Goal: Browse casually: Explore the website without a specific task or goal

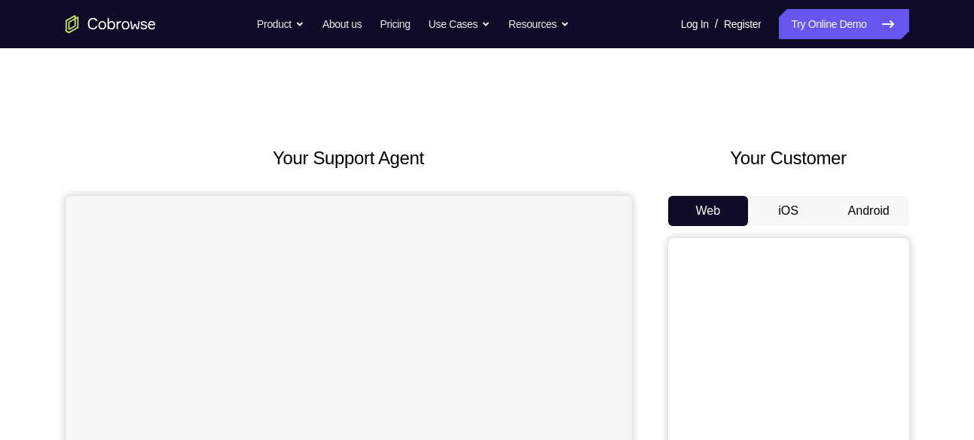
click at [876, 209] on button "Android" at bounding box center [868, 211] width 81 height 30
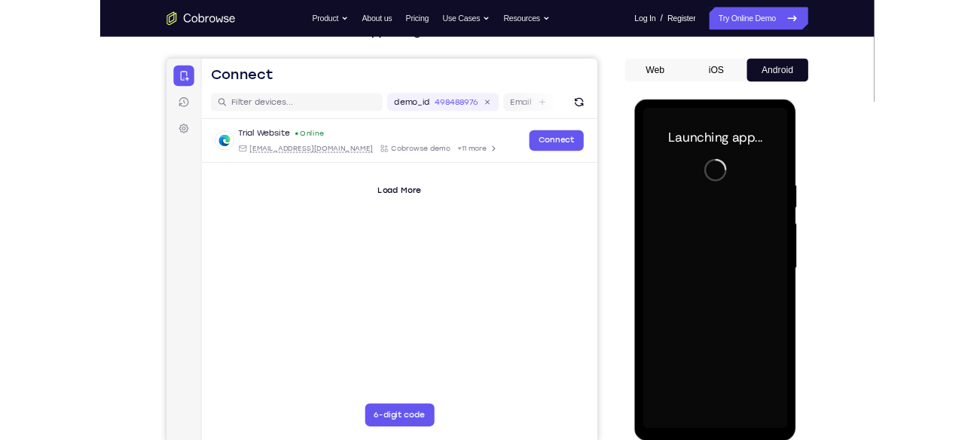
scroll to position [160, 0]
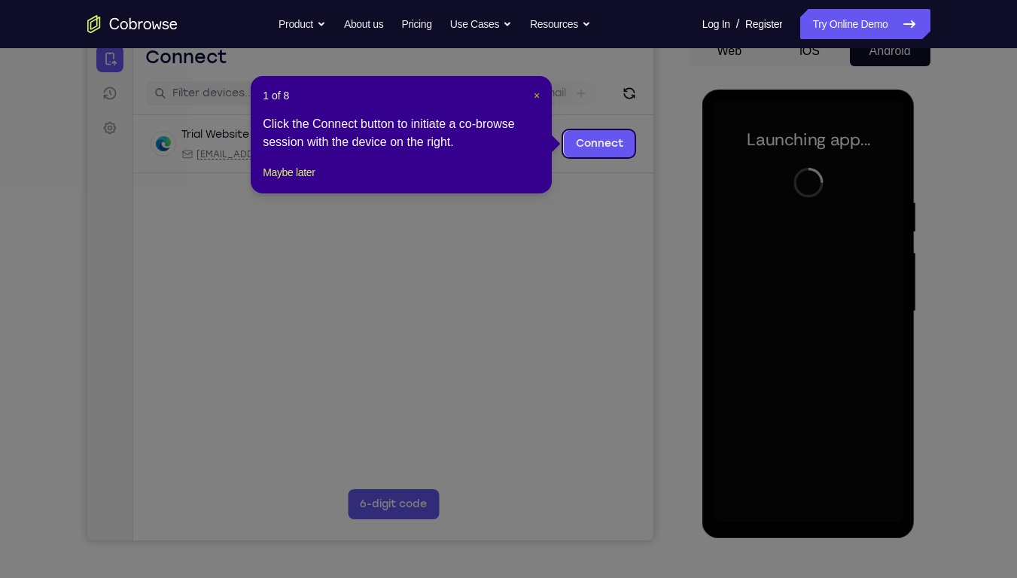
click at [538, 95] on span "×" at bounding box center [537, 96] width 6 height 12
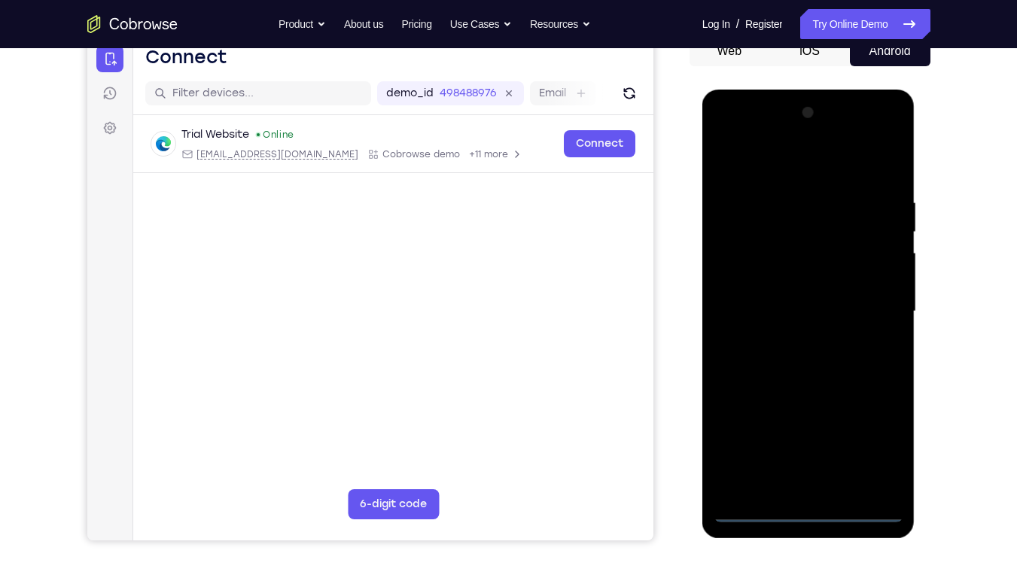
click at [807, 439] on div at bounding box center [809, 312] width 190 height 422
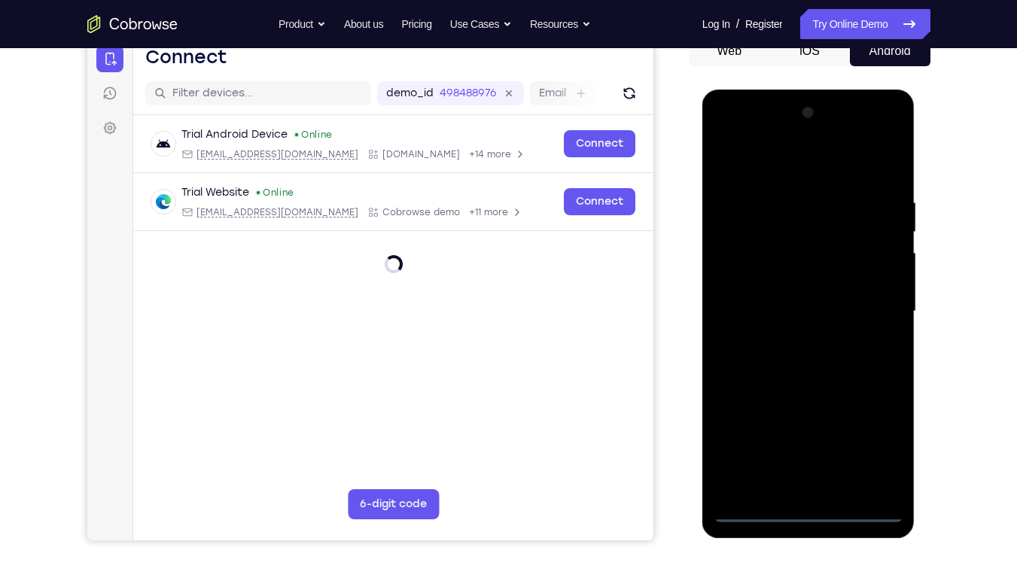
click at [810, 439] on div at bounding box center [809, 312] width 190 height 422
click at [871, 439] on div at bounding box center [809, 312] width 190 height 422
click at [779, 172] on div at bounding box center [809, 312] width 190 height 422
click at [868, 317] on div at bounding box center [809, 312] width 190 height 422
click at [791, 335] on div at bounding box center [809, 312] width 190 height 422
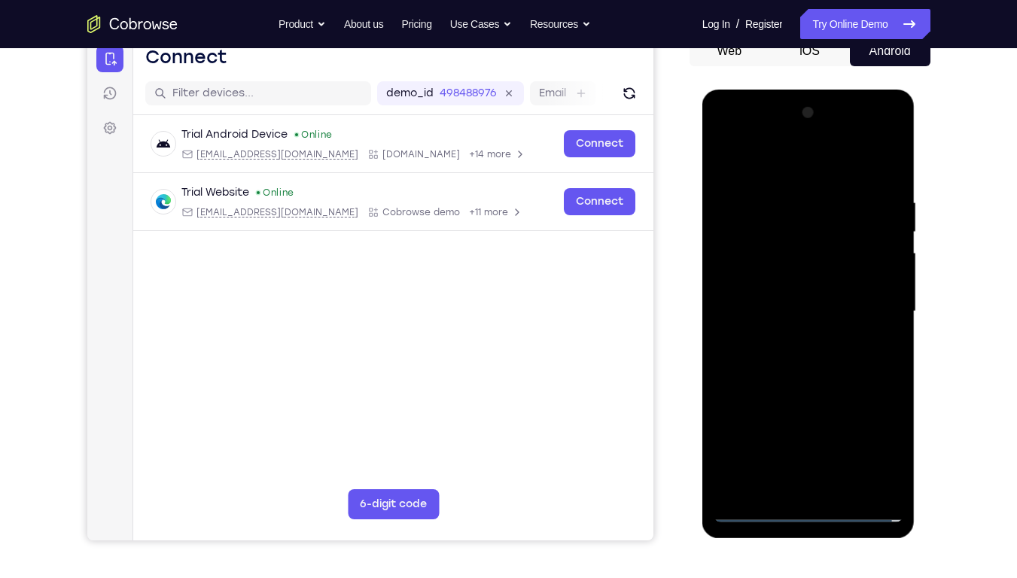
click at [804, 294] on div at bounding box center [809, 312] width 190 height 422
click at [802, 292] on div at bounding box center [809, 312] width 190 height 422
click at [886, 277] on div at bounding box center [809, 312] width 190 height 422
click at [815, 305] on div at bounding box center [809, 312] width 190 height 422
click at [815, 362] on div at bounding box center [809, 312] width 190 height 422
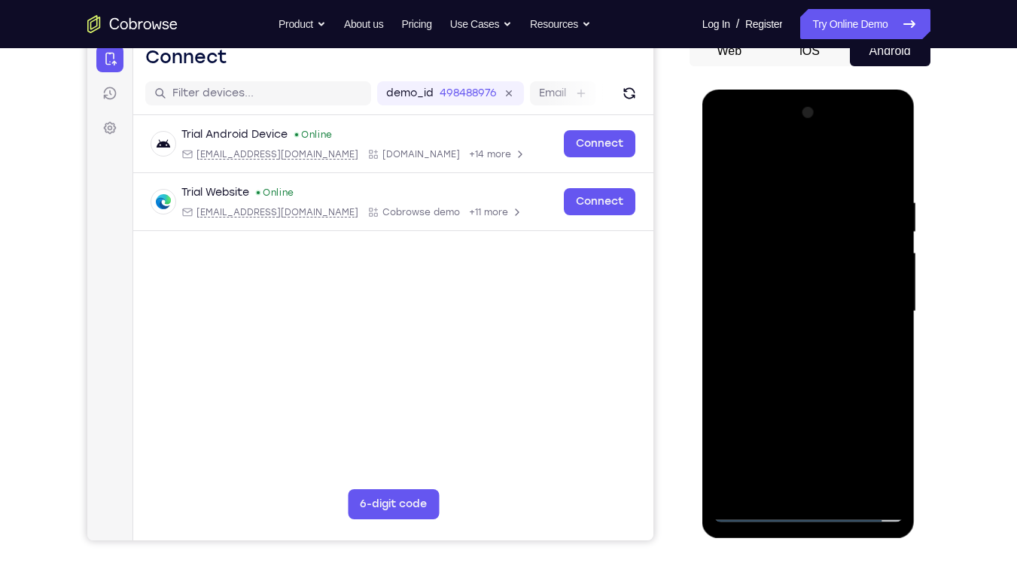
click at [810, 355] on div at bounding box center [809, 312] width 190 height 422
click at [809, 360] on div at bounding box center [809, 312] width 190 height 422
click at [890, 182] on div at bounding box center [809, 312] width 190 height 422
drag, startPoint x: 832, startPoint y: 406, endPoint x: 837, endPoint y: 435, distance: 29.7
click at [837, 435] on div at bounding box center [809, 312] width 190 height 422
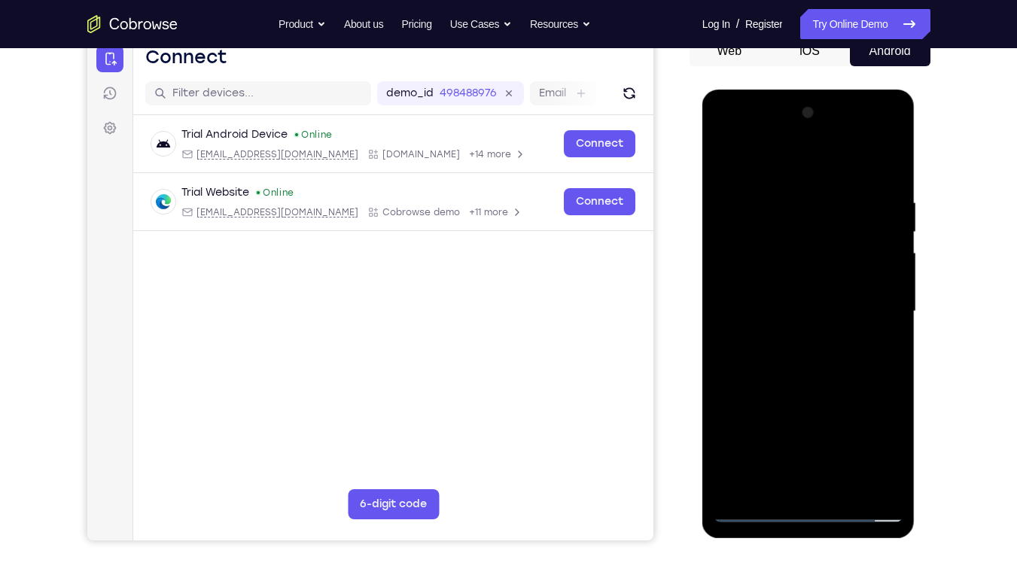
click at [893, 151] on div at bounding box center [809, 312] width 190 height 422
click at [726, 159] on div at bounding box center [809, 312] width 190 height 422
drag, startPoint x: 846, startPoint y: 316, endPoint x: 824, endPoint y: 494, distance: 179.1
click at [824, 439] on div at bounding box center [809, 312] width 190 height 422
click at [789, 191] on div at bounding box center [809, 312] width 190 height 422
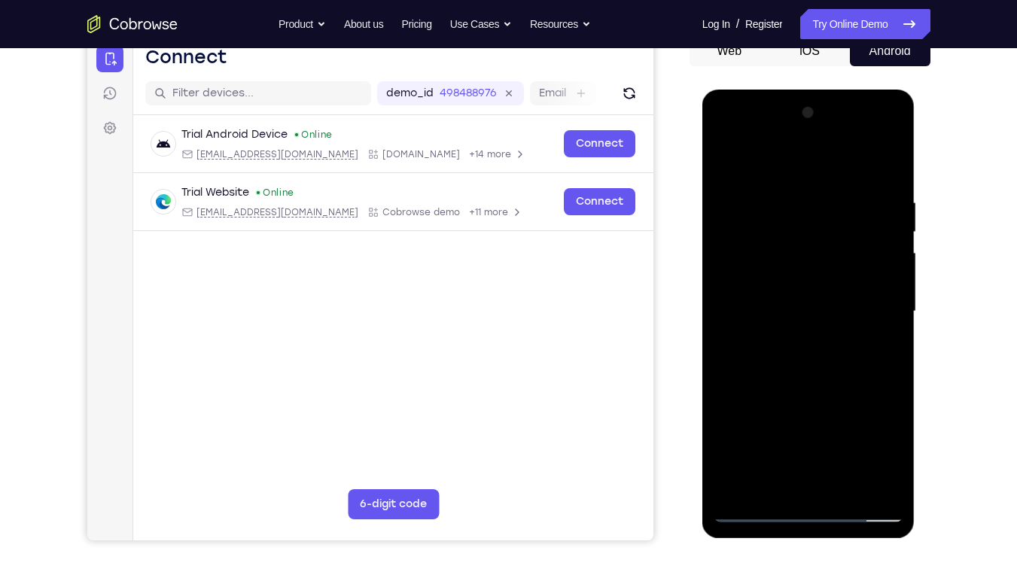
click at [884, 166] on div at bounding box center [809, 312] width 190 height 422
click at [876, 219] on div at bounding box center [809, 312] width 190 height 422
drag, startPoint x: 862, startPoint y: 361, endPoint x: 834, endPoint y: 81, distance: 280.8
click at [834, 90] on html "Online web based iOS Simulators and Android Emulators. Run iPhone, iPad, Mobile…" at bounding box center [810, 316] width 215 height 452
drag, startPoint x: 843, startPoint y: 370, endPoint x: 842, endPoint y: 196, distance: 174.0
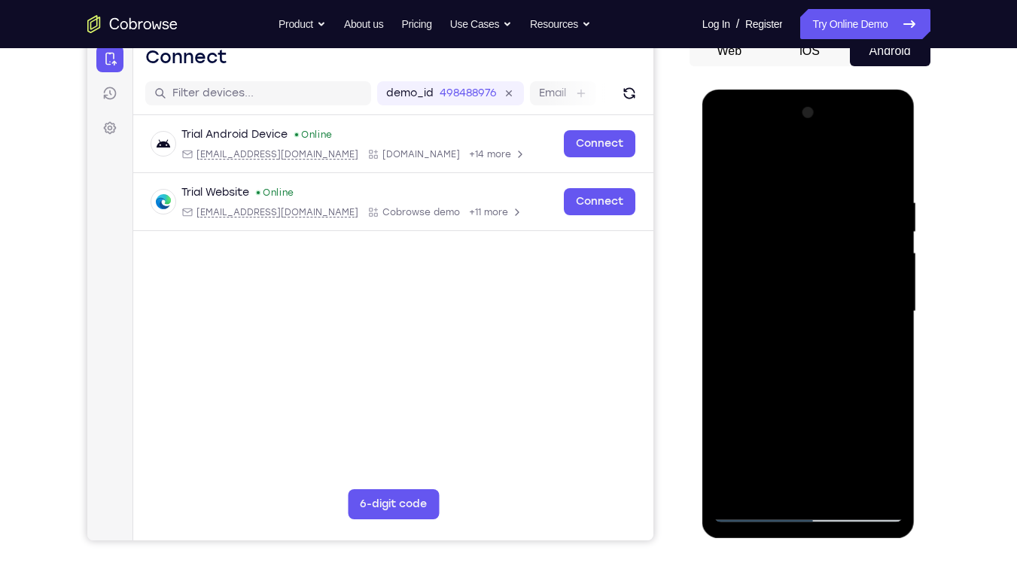
click at [842, 196] on div at bounding box center [809, 312] width 190 height 422
drag, startPoint x: 844, startPoint y: 383, endPoint x: 872, endPoint y: 163, distance: 221.6
click at [872, 163] on div at bounding box center [809, 312] width 190 height 422
drag, startPoint x: 850, startPoint y: 399, endPoint x: 864, endPoint y: 185, distance: 214.3
click at [864, 185] on div at bounding box center [809, 312] width 190 height 422
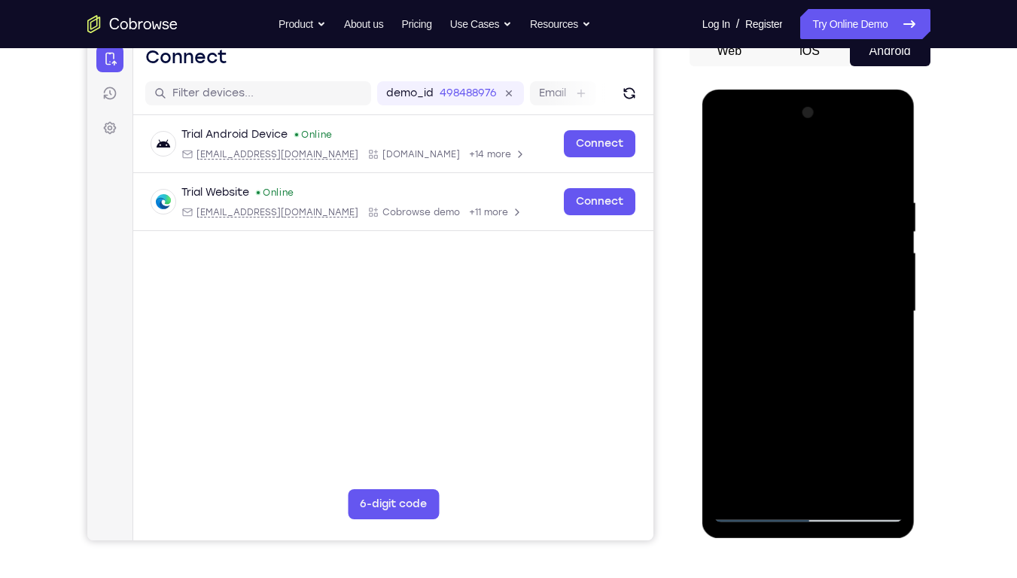
drag, startPoint x: 796, startPoint y: 440, endPoint x: 819, endPoint y: 355, distance: 88.2
click at [819, 355] on div at bounding box center [809, 312] width 190 height 422
click at [736, 425] on div at bounding box center [809, 312] width 190 height 422
click at [734, 422] on div at bounding box center [809, 312] width 190 height 422
click at [726, 160] on div at bounding box center [809, 312] width 190 height 422
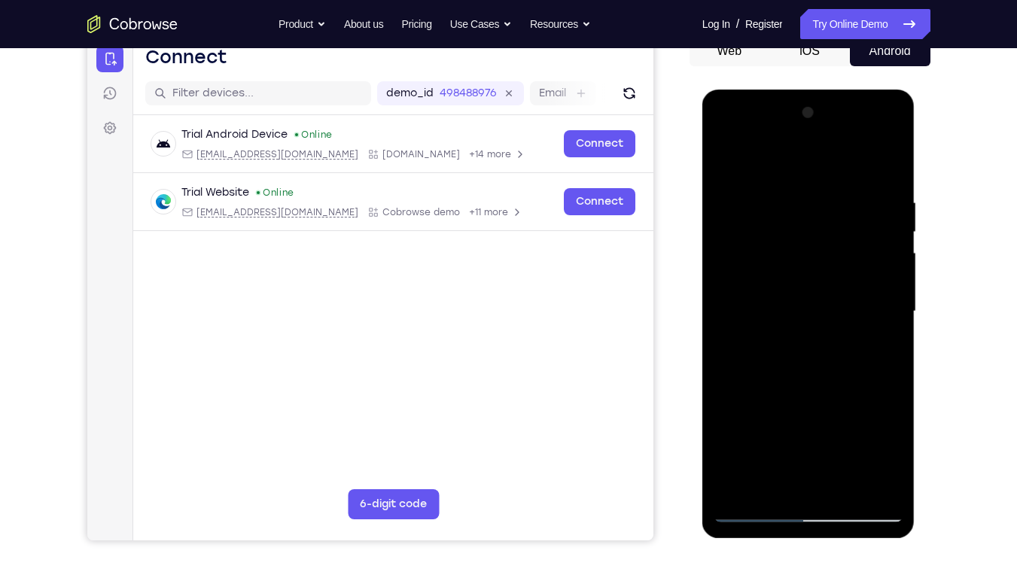
drag, startPoint x: 812, startPoint y: 412, endPoint x: 849, endPoint y: 181, distance: 234.1
click at [849, 181] on div at bounding box center [809, 312] width 190 height 422
click at [736, 407] on div at bounding box center [809, 312] width 190 height 422
drag, startPoint x: 834, startPoint y: 434, endPoint x: 859, endPoint y: 258, distance: 178.1
click at [859, 258] on div at bounding box center [809, 312] width 190 height 422
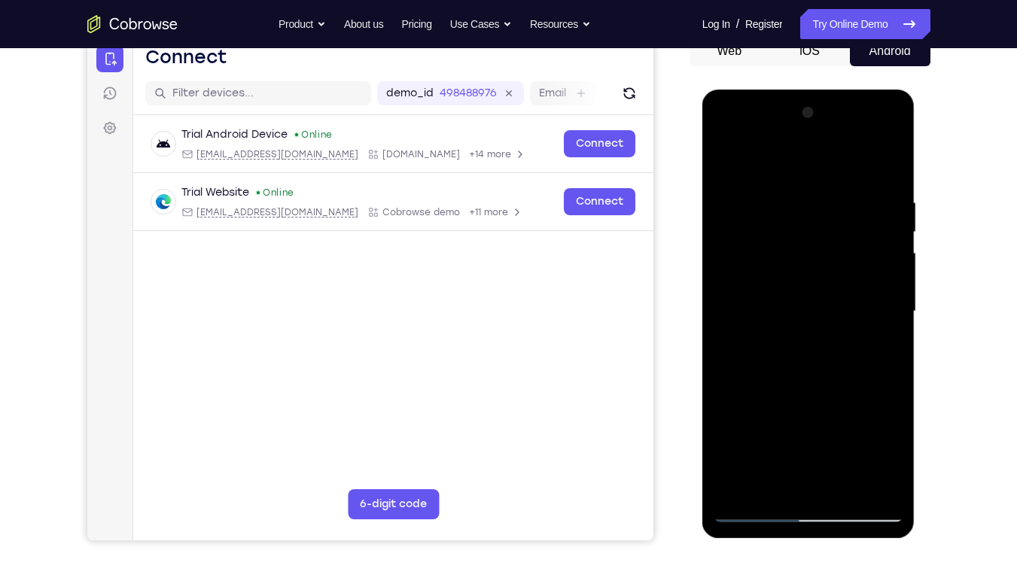
drag, startPoint x: 849, startPoint y: 374, endPoint x: 858, endPoint y: 179, distance: 194.5
click at [858, 179] on div at bounding box center [809, 312] width 190 height 422
drag, startPoint x: 841, startPoint y: 407, endPoint x: 877, endPoint y: 252, distance: 159.3
click at [877, 252] on div at bounding box center [809, 312] width 190 height 422
drag, startPoint x: 858, startPoint y: 420, endPoint x: 889, endPoint y: 252, distance: 171.5
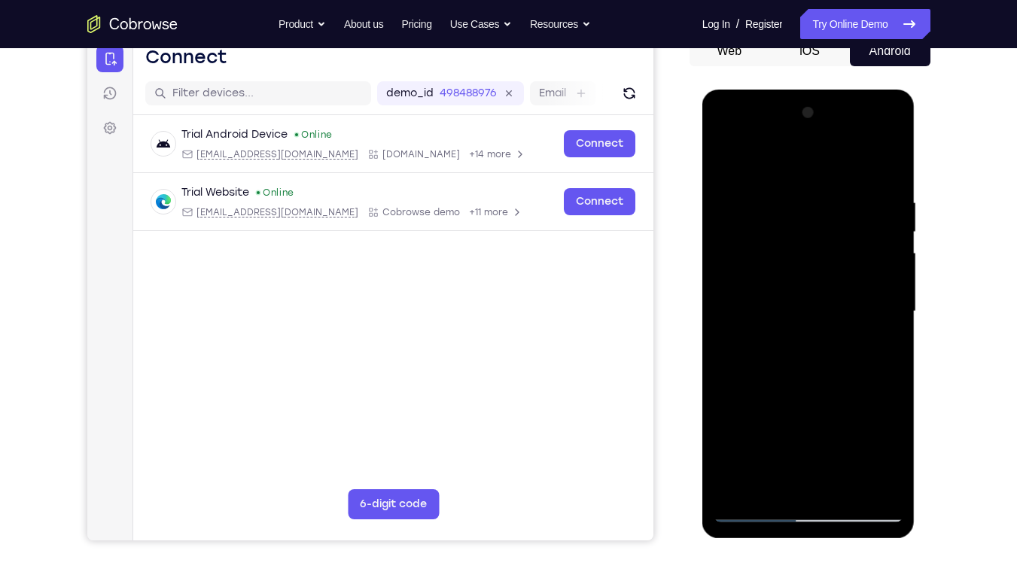
click at [889, 252] on div at bounding box center [809, 312] width 190 height 422
click at [754, 353] on div at bounding box center [809, 312] width 190 height 422
click at [741, 439] on div at bounding box center [809, 312] width 190 height 422
drag, startPoint x: 867, startPoint y: 263, endPoint x: 840, endPoint y: 472, distance: 211.1
click at [840, 439] on div at bounding box center [809, 312] width 190 height 422
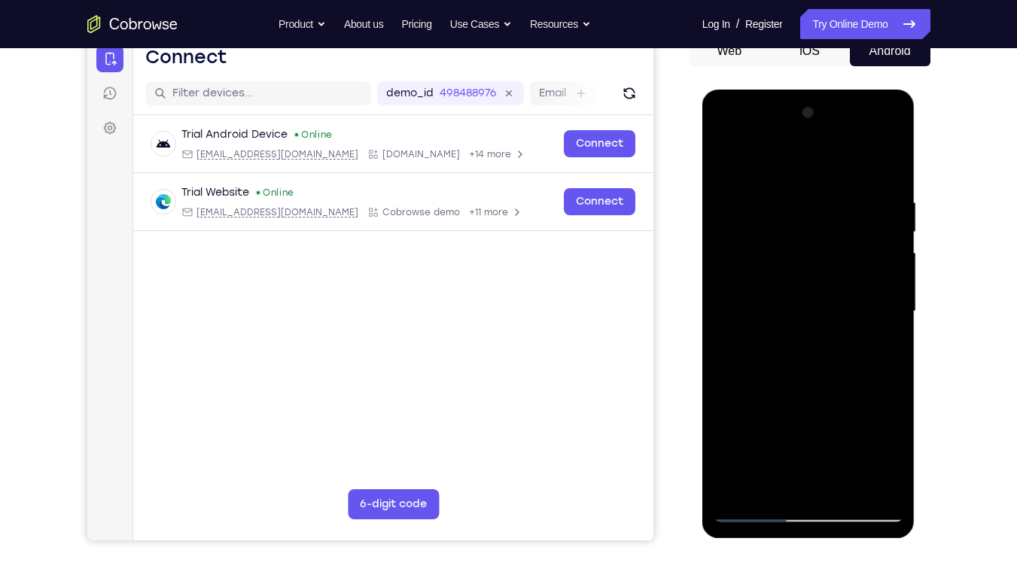
drag, startPoint x: 877, startPoint y: 191, endPoint x: 773, endPoint y: 194, distance: 103.9
click at [773, 194] on div at bounding box center [809, 312] width 190 height 422
drag, startPoint x: 866, startPoint y: 199, endPoint x: 836, endPoint y: 160, distance: 48.8
click at [836, 160] on div at bounding box center [809, 312] width 190 height 422
click at [881, 439] on div at bounding box center [809, 312] width 190 height 422
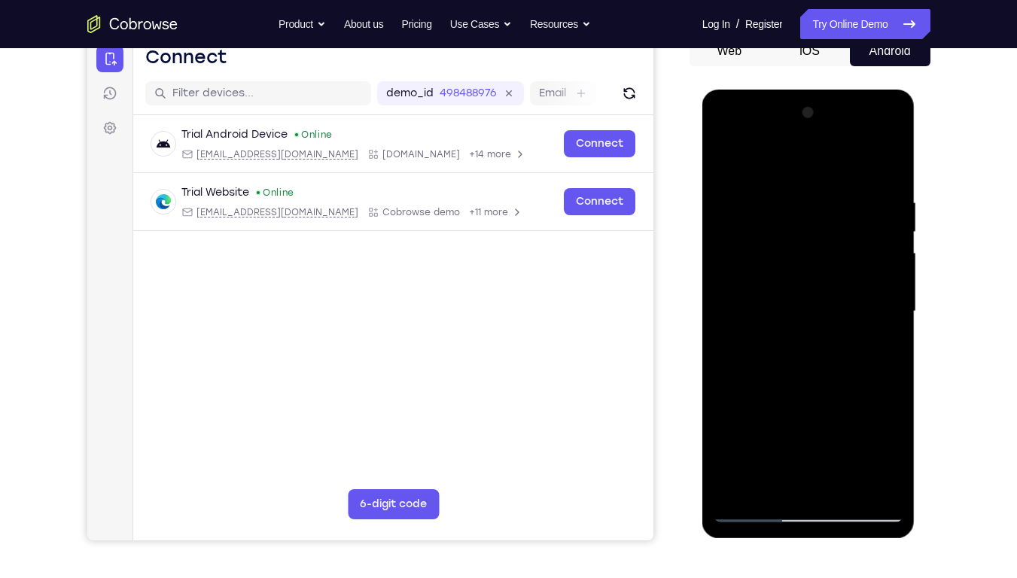
click at [725, 301] on div at bounding box center [809, 312] width 190 height 422
click at [887, 118] on div at bounding box center [809, 312] width 190 height 422
click at [735, 291] on div at bounding box center [809, 312] width 190 height 422
click at [879, 281] on div at bounding box center [809, 312] width 190 height 422
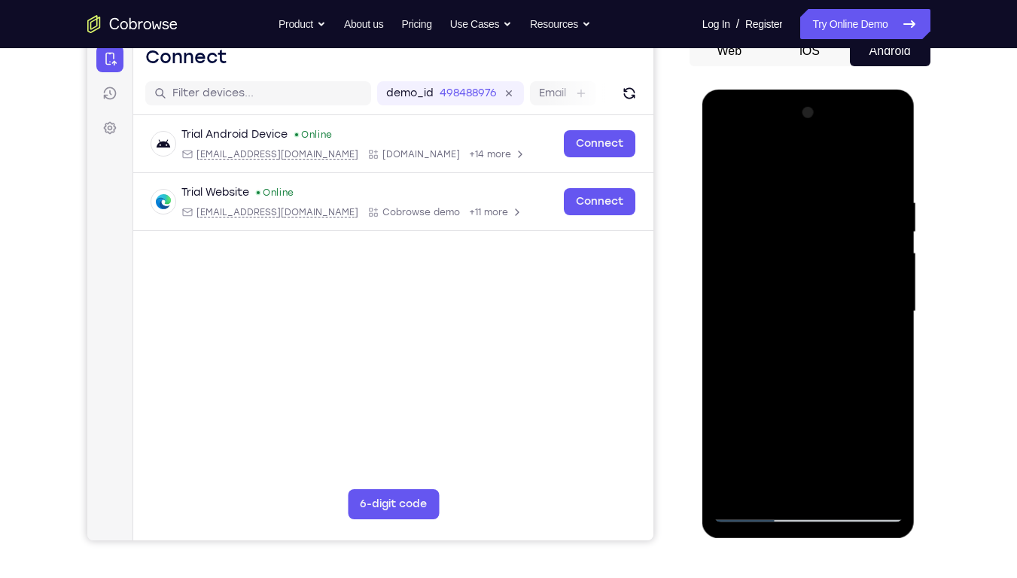
click at [879, 281] on div at bounding box center [809, 312] width 190 height 422
click at [728, 279] on div at bounding box center [809, 312] width 190 height 422
click at [904, 252] on div at bounding box center [809, 314] width 213 height 449
click at [897, 252] on div at bounding box center [809, 312] width 190 height 422
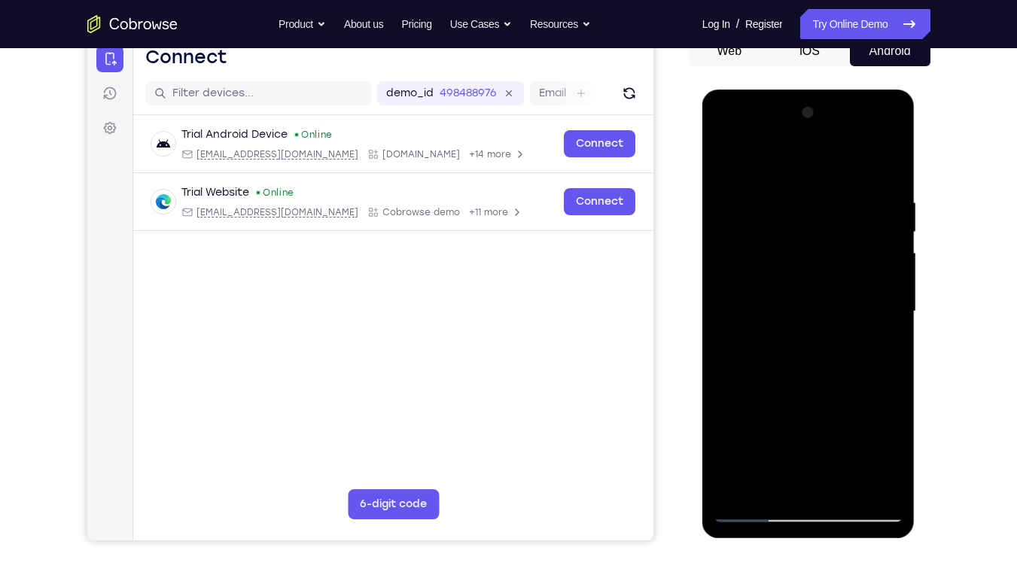
click at [897, 252] on div at bounding box center [809, 312] width 190 height 422
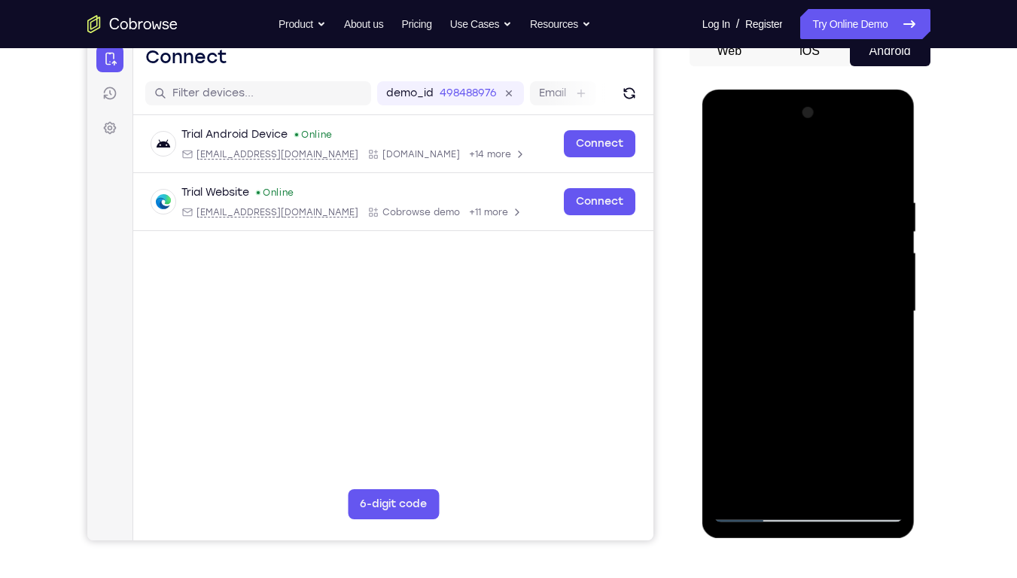
click at [897, 252] on div at bounding box center [809, 312] width 190 height 422
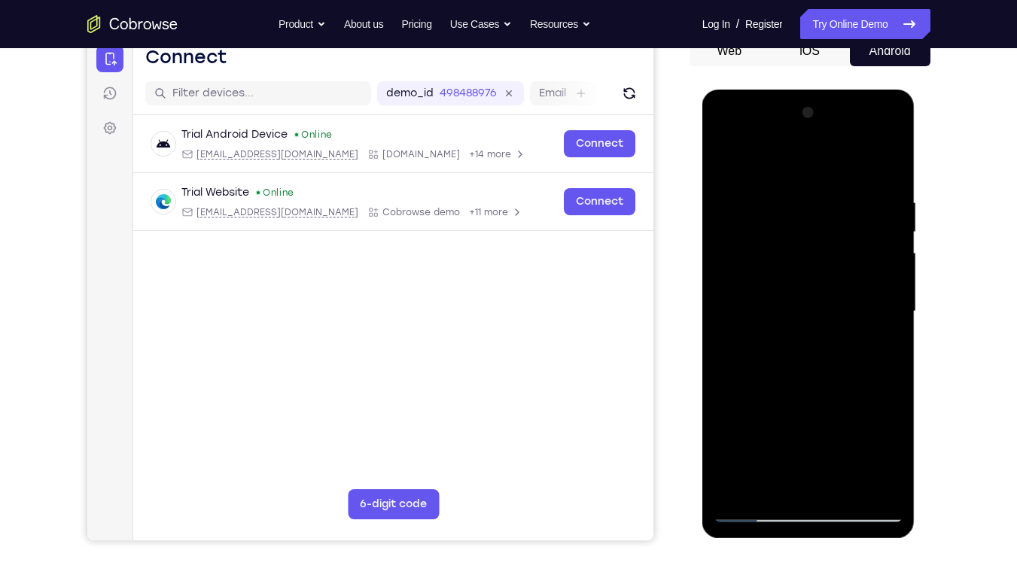
click at [897, 252] on div at bounding box center [809, 312] width 190 height 422
click at [892, 248] on div at bounding box center [809, 312] width 190 height 422
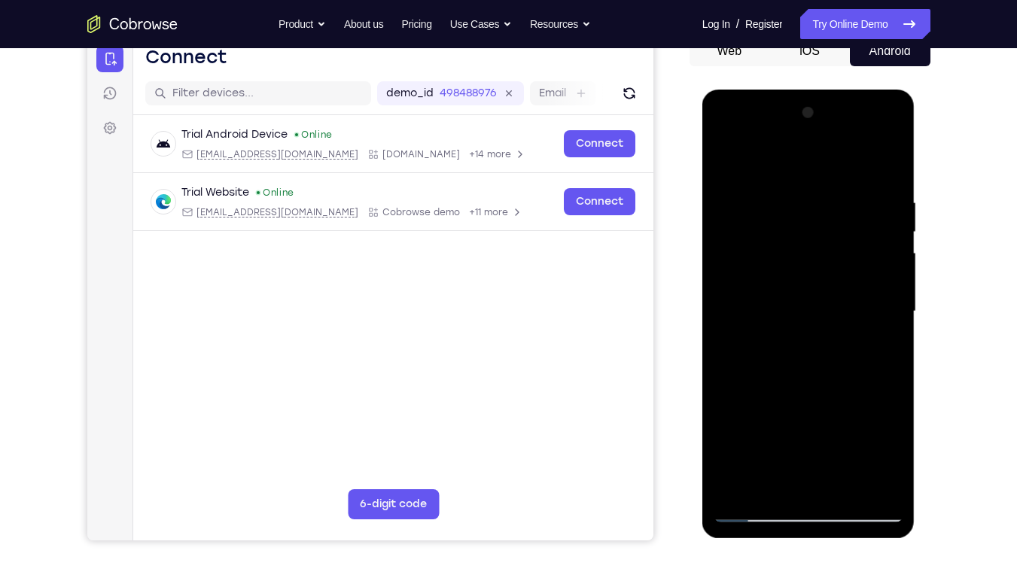
click at [893, 246] on div at bounding box center [809, 312] width 190 height 422
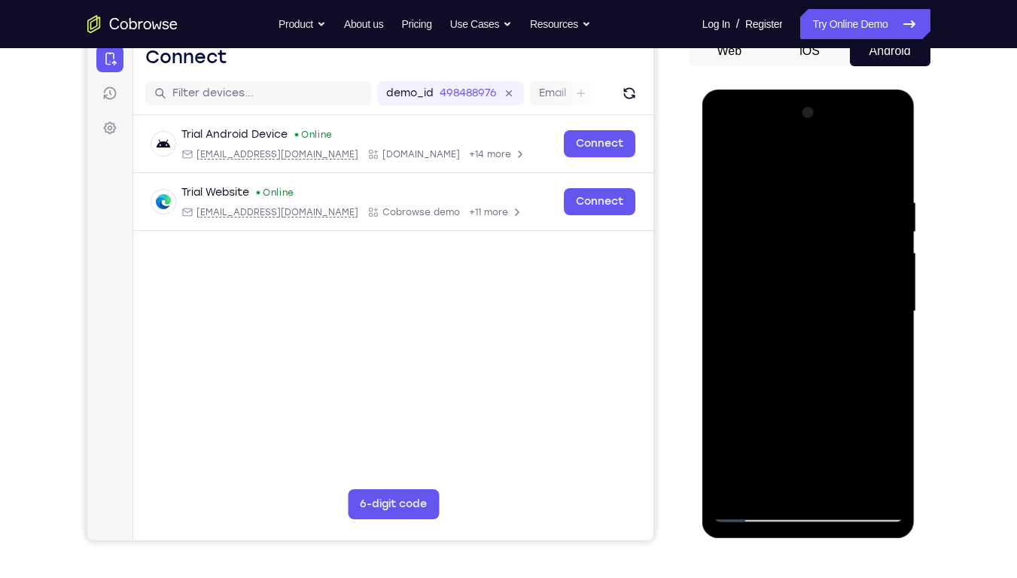
click at [893, 246] on div at bounding box center [809, 312] width 190 height 422
click at [894, 112] on div at bounding box center [809, 312] width 190 height 422
click at [837, 439] on div at bounding box center [809, 312] width 190 height 422
click at [810, 390] on div at bounding box center [809, 312] width 190 height 422
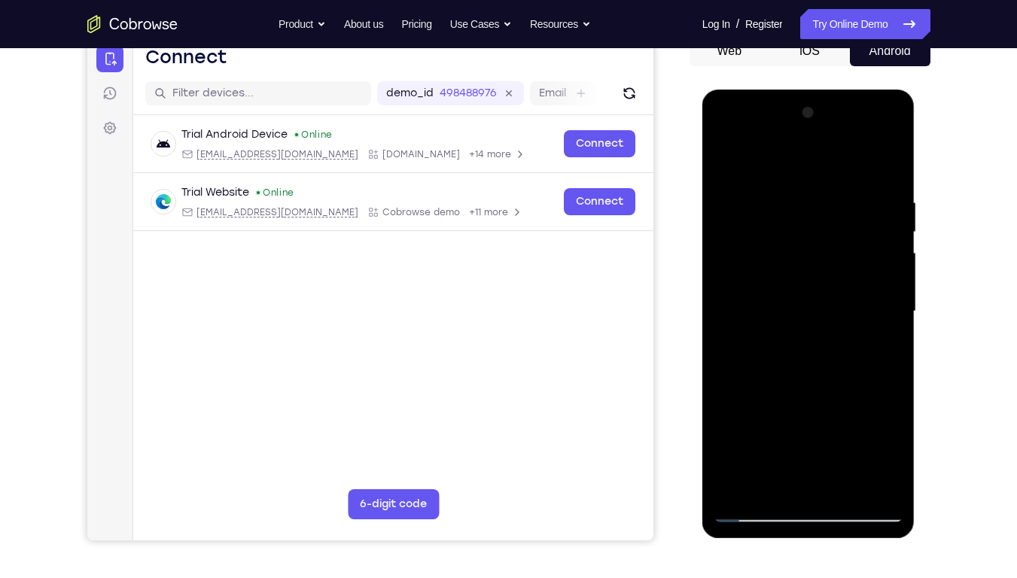
click at [753, 439] on div at bounding box center [809, 312] width 190 height 422
click at [860, 439] on div at bounding box center [809, 312] width 190 height 422
drag, startPoint x: 872, startPoint y: 236, endPoint x: 778, endPoint y: 248, distance: 94.8
click at [778, 248] on div at bounding box center [809, 312] width 190 height 422
drag, startPoint x: 855, startPoint y: 233, endPoint x: 777, endPoint y: 239, distance: 77.7
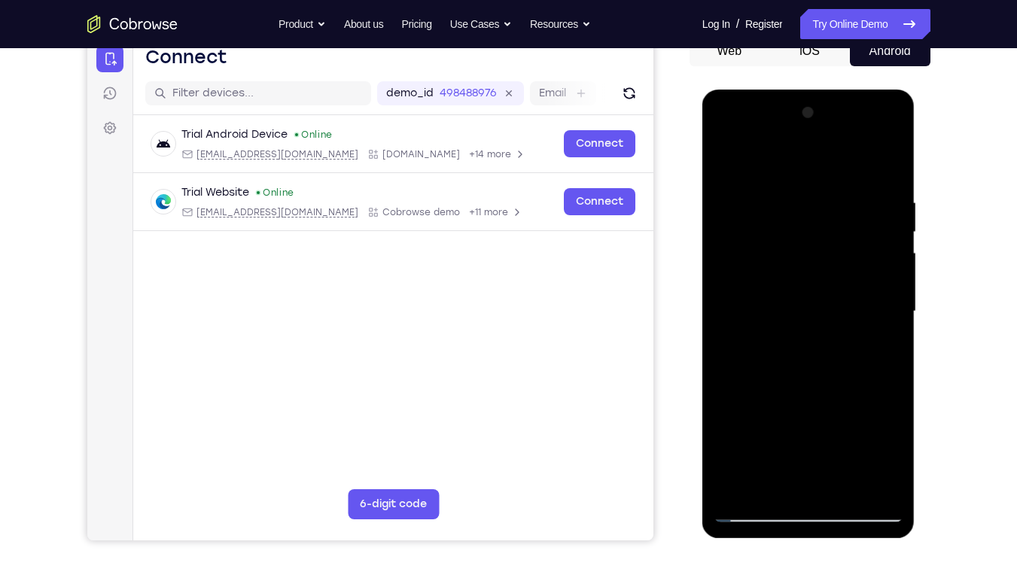
click at [777, 239] on div at bounding box center [809, 312] width 190 height 422
drag, startPoint x: 871, startPoint y: 233, endPoint x: 799, endPoint y: 247, distance: 73.0
click at [799, 247] on div at bounding box center [809, 312] width 190 height 422
drag, startPoint x: 867, startPoint y: 233, endPoint x: 774, endPoint y: 257, distance: 95.5
click at [774, 257] on div at bounding box center [809, 312] width 190 height 422
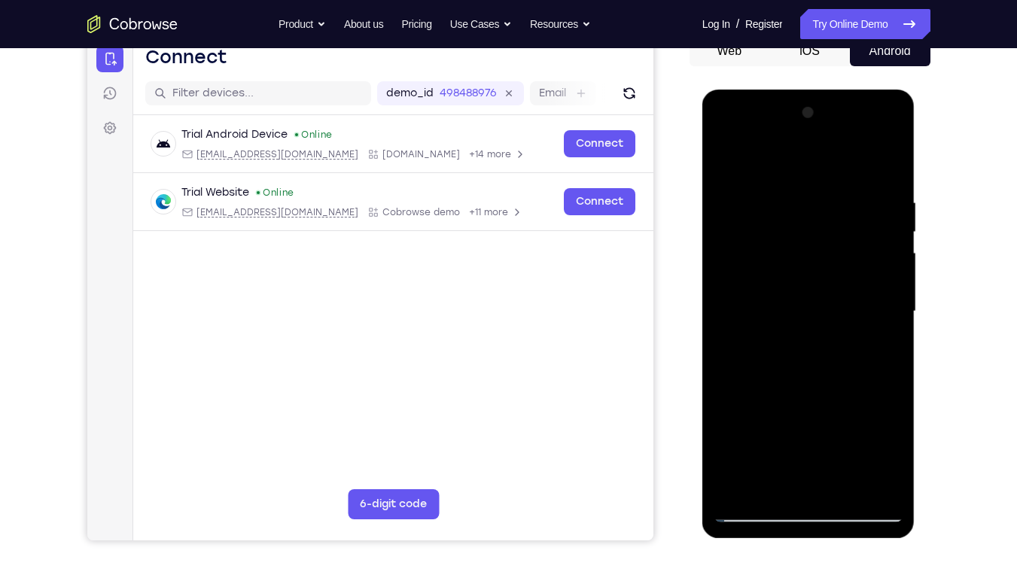
drag, startPoint x: 858, startPoint y: 233, endPoint x: 745, endPoint y: 245, distance: 113.6
click at [745, 245] on div at bounding box center [809, 312] width 190 height 422
drag, startPoint x: 849, startPoint y: 228, endPoint x: 778, endPoint y: 253, distance: 75.0
click at [778, 253] on div at bounding box center [809, 312] width 190 height 422
drag, startPoint x: 867, startPoint y: 233, endPoint x: 798, endPoint y: 232, distance: 68.5
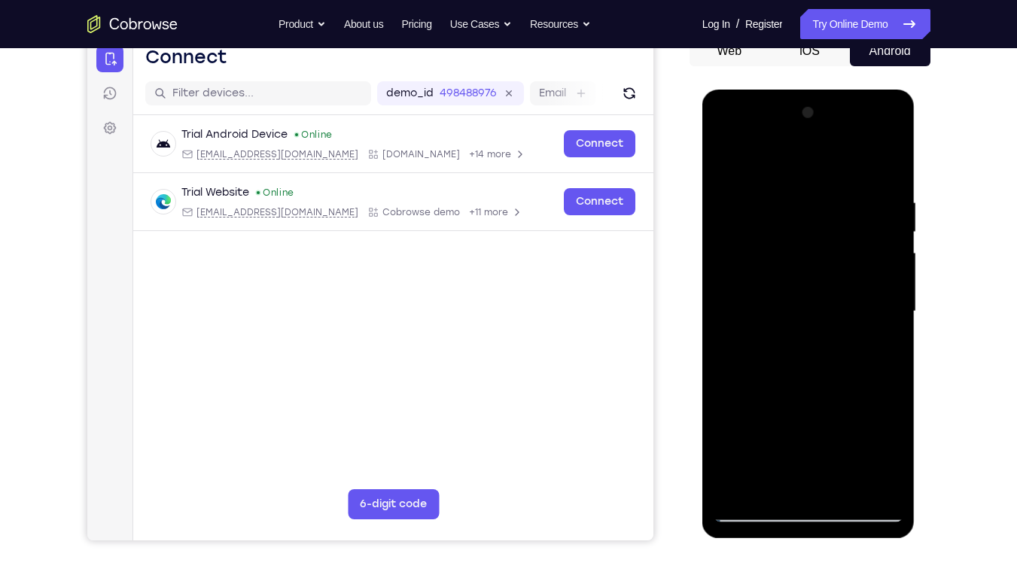
click at [798, 232] on div at bounding box center [809, 312] width 190 height 422
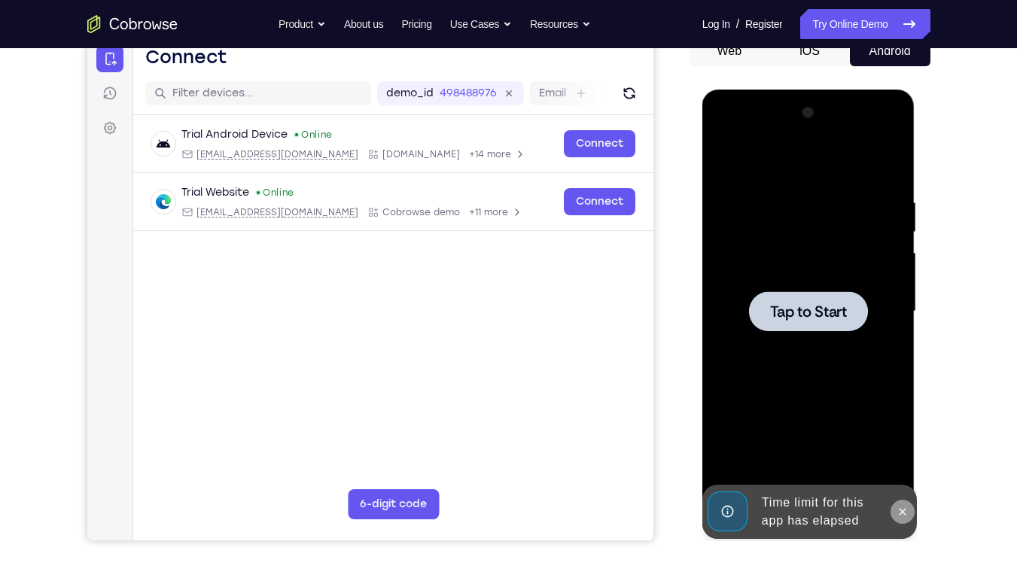
click at [904, 439] on icon at bounding box center [903, 512] width 12 height 12
